Goal: Navigation & Orientation: Find specific page/section

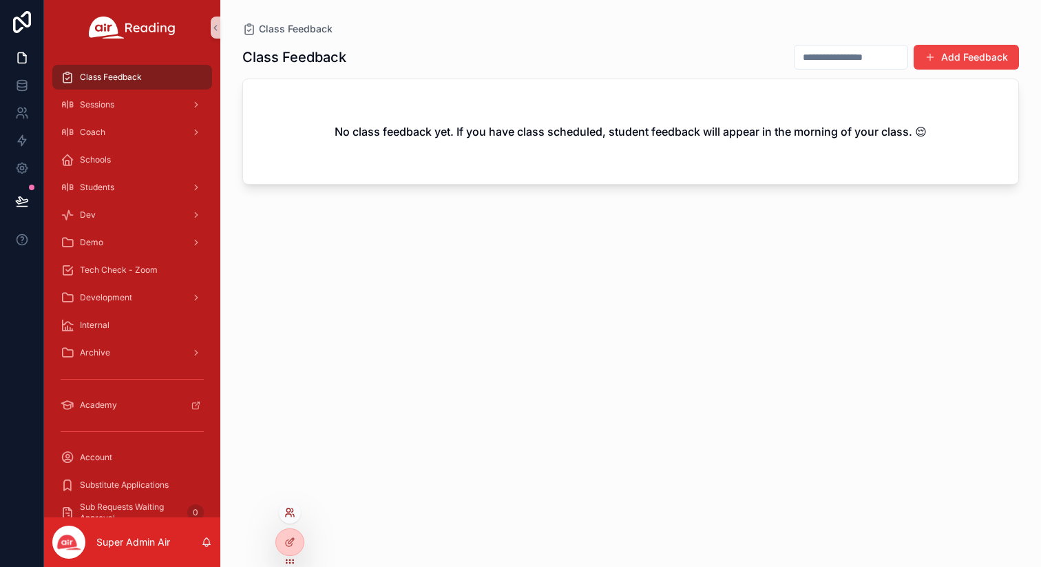
click at [288, 516] on icon at bounding box center [289, 512] width 11 height 11
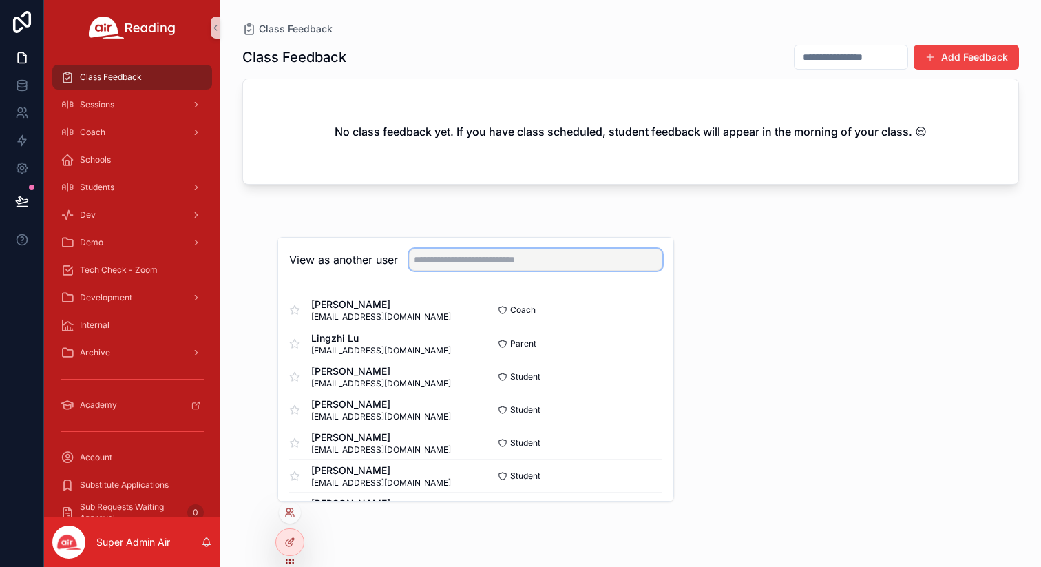
click at [487, 264] on input "text" at bounding box center [535, 260] width 253 height 22
type input "**********"
click at [645, 444] on button "Select" at bounding box center [644, 442] width 36 height 20
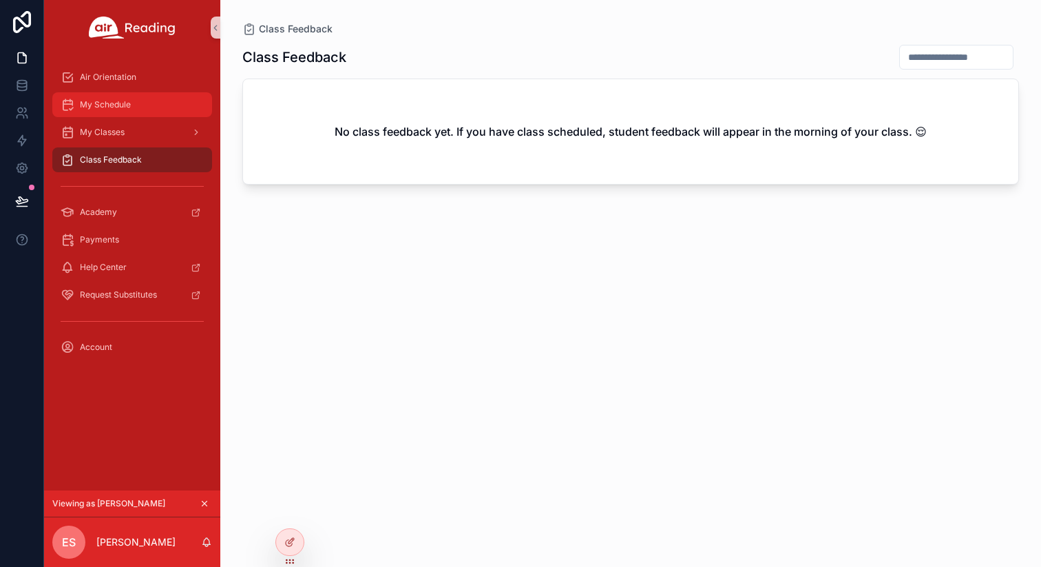
click at [112, 101] on span "My Schedule" at bounding box center [105, 104] width 51 height 11
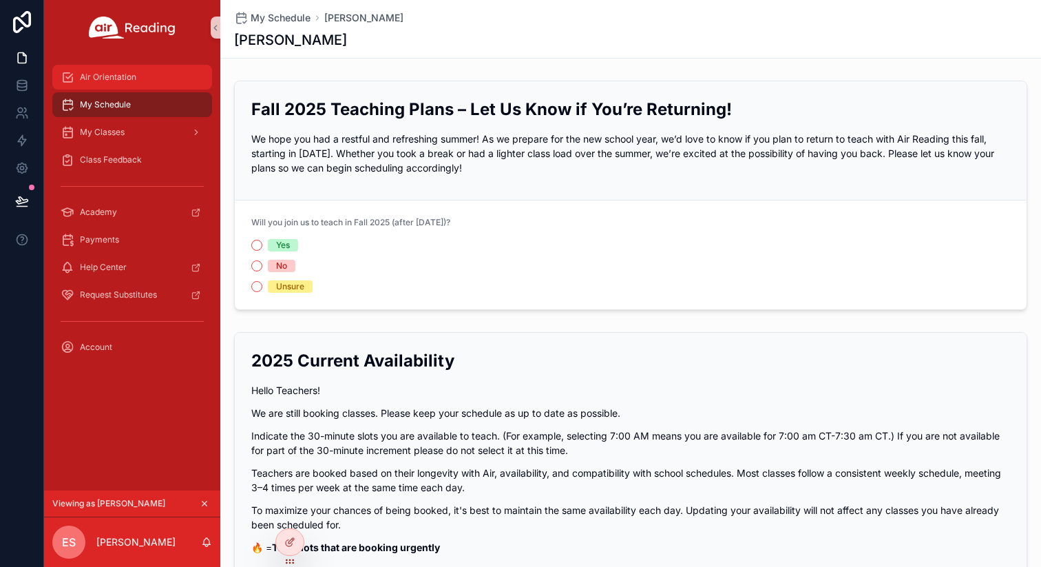
click at [118, 76] on span "Air Orientation" at bounding box center [108, 77] width 56 height 11
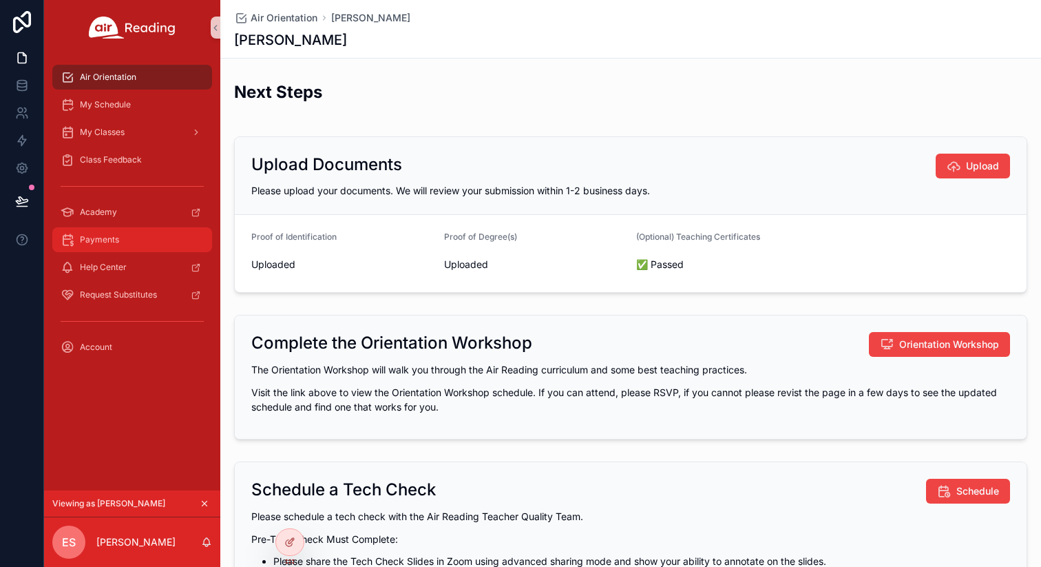
click at [107, 239] on span "Payments" at bounding box center [99, 239] width 39 height 11
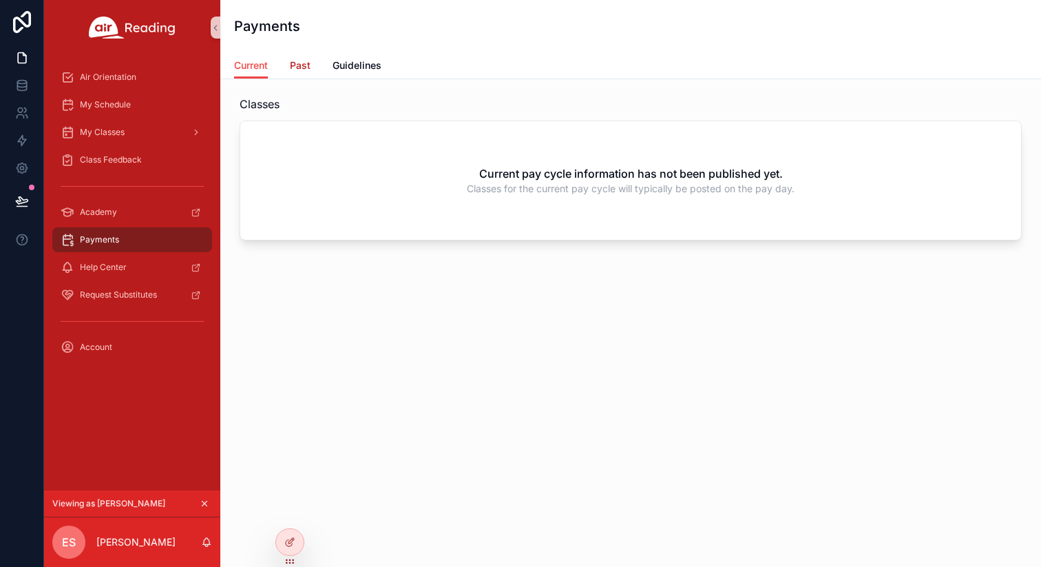
click at [306, 69] on span "Past" at bounding box center [300, 66] width 21 height 14
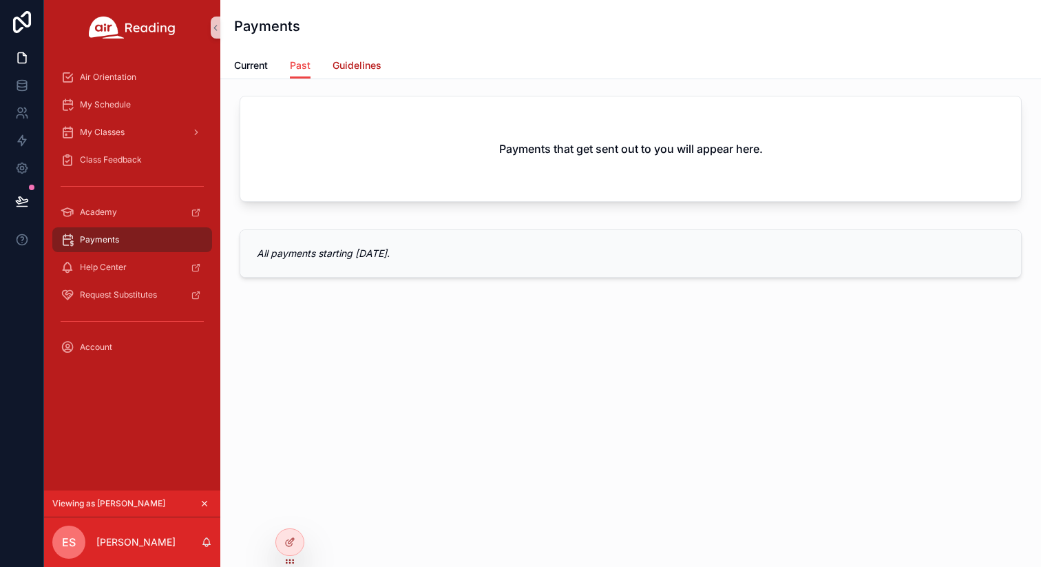
click at [361, 69] on span "Guidelines" at bounding box center [357, 66] width 49 height 14
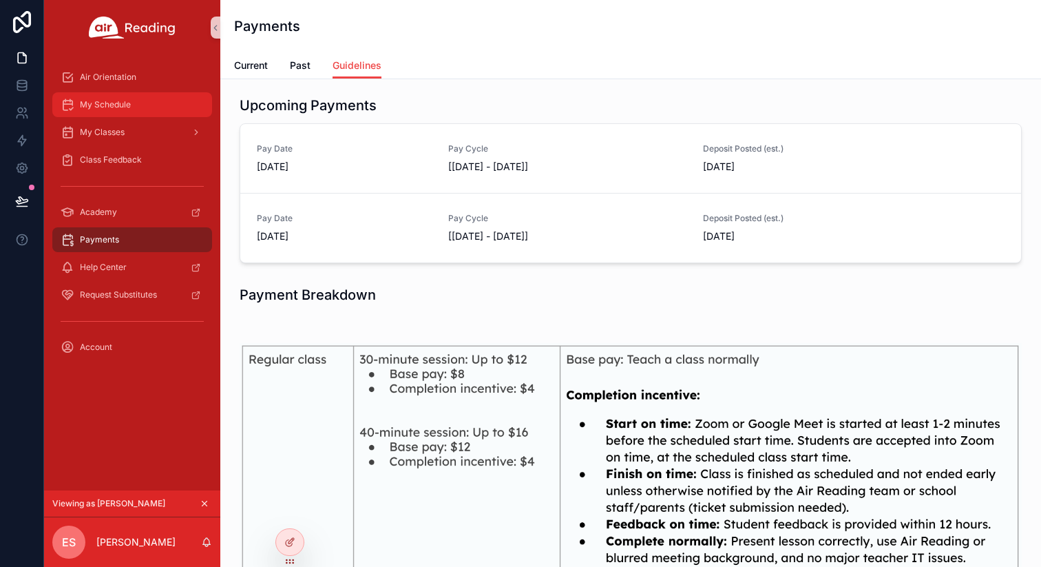
click at [94, 101] on span "My Schedule" at bounding box center [105, 104] width 51 height 11
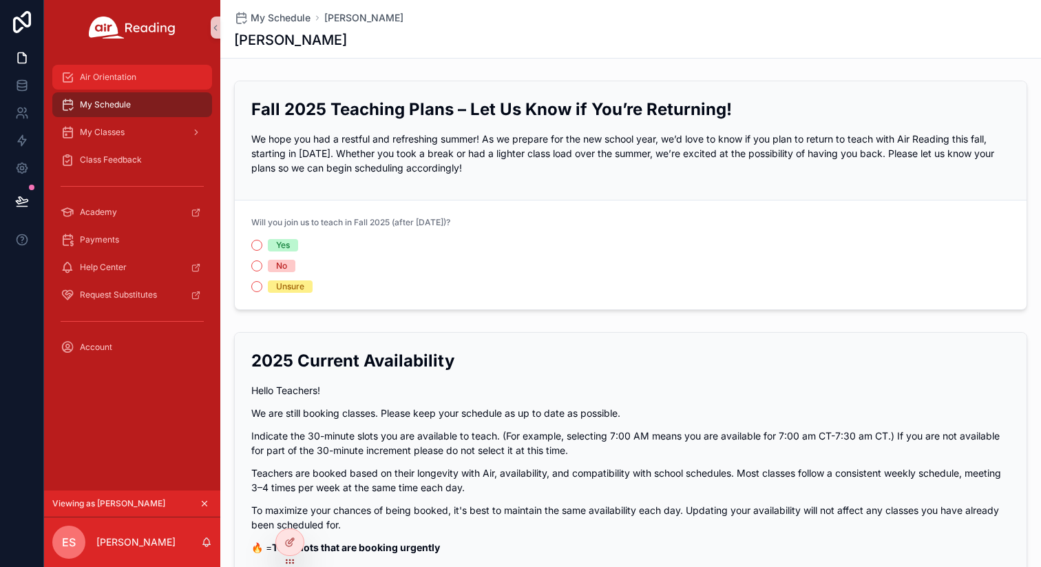
click at [110, 74] on span "Air Orientation" at bounding box center [108, 77] width 56 height 11
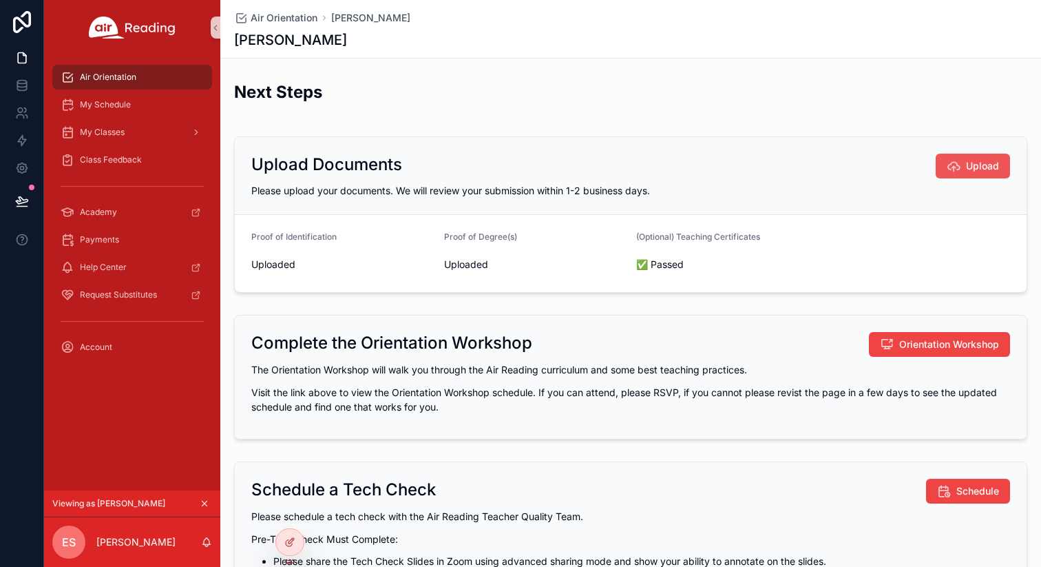
click at [965, 170] on button "Upload" at bounding box center [973, 166] width 74 height 25
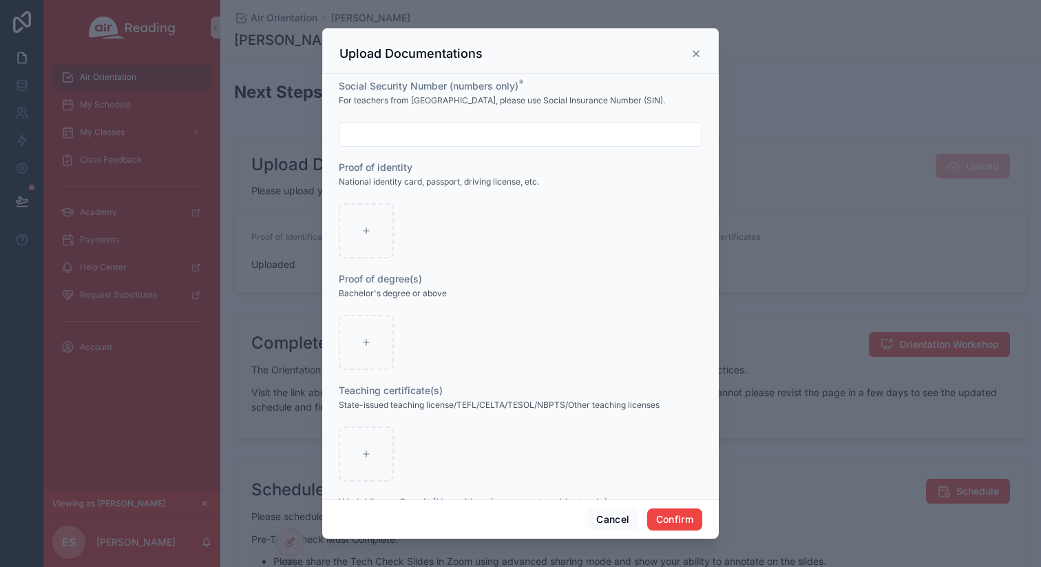
click at [695, 51] on icon at bounding box center [696, 53] width 11 height 11
